Goal: Information Seeking & Learning: Check status

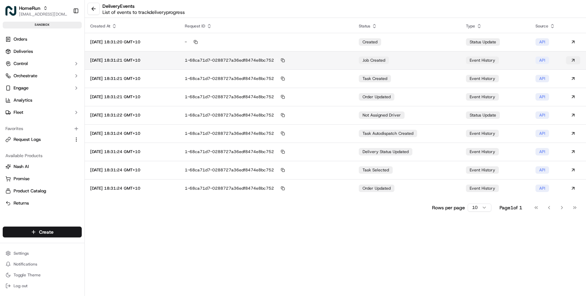
click at [573, 60] on button at bounding box center [573, 60] width 14 height 8
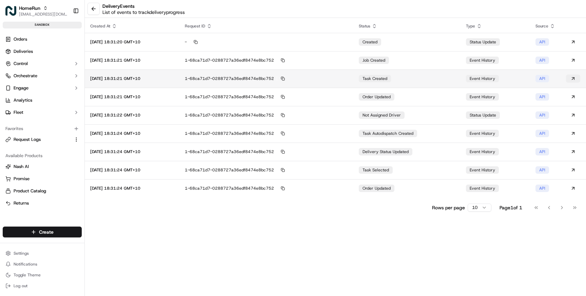
click at [573, 79] on button at bounding box center [573, 79] width 14 height 8
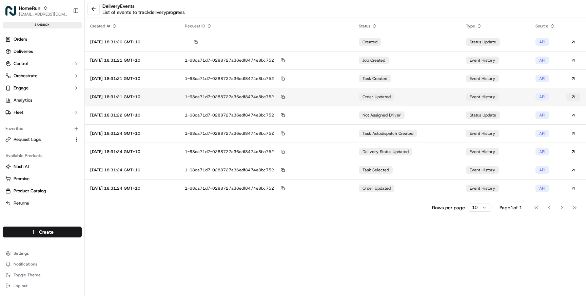
click at [573, 98] on button at bounding box center [573, 97] width 14 height 8
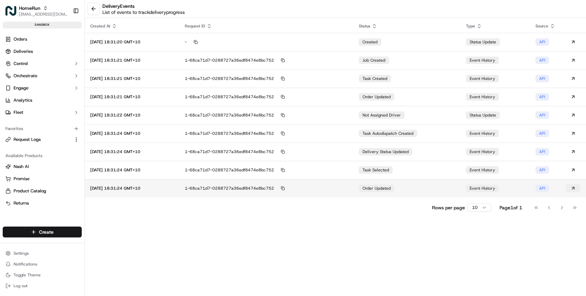
click at [571, 187] on button at bounding box center [573, 188] width 14 height 8
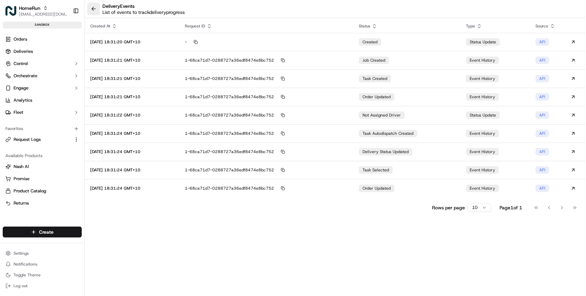
click at [95, 5] on button at bounding box center [93, 9] width 12 height 12
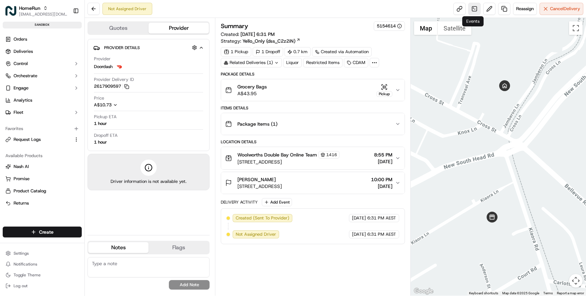
click at [475, 8] on link at bounding box center [474, 9] width 12 height 12
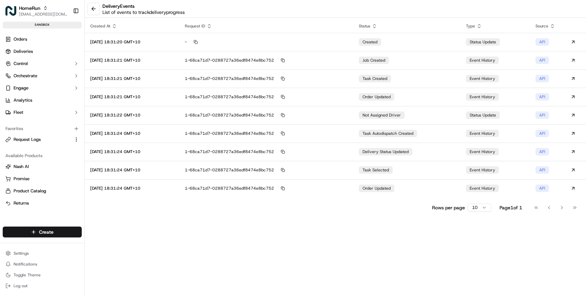
click at [559, 207] on div "Go to first page Go to previous page Go to next page Go to last page" at bounding box center [555, 207] width 50 height 9
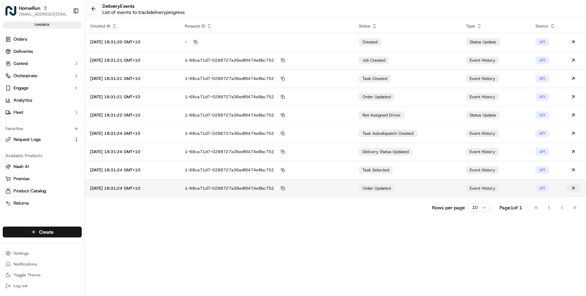
click at [576, 189] on button at bounding box center [573, 188] width 14 height 8
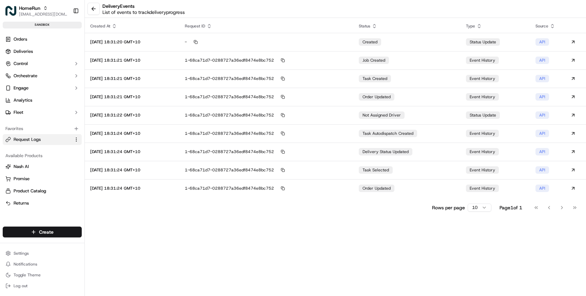
click at [39, 138] on span "Request Logs" at bounding box center [27, 140] width 27 height 6
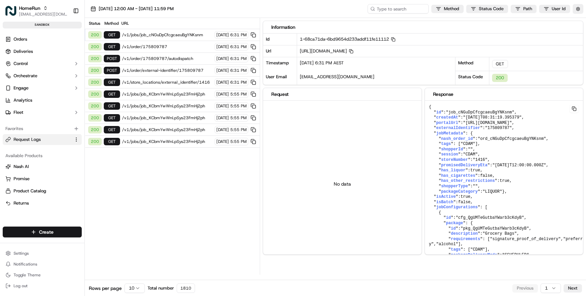
click at [163, 70] on span "/v1/order/external-identifier/175809787" at bounding box center [167, 70] width 90 height 5
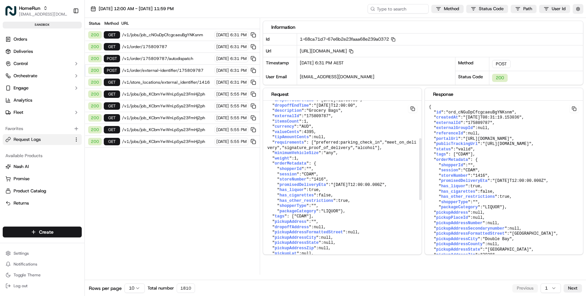
scroll to position [115, 0]
